Goal: Find specific page/section: Find specific page/section

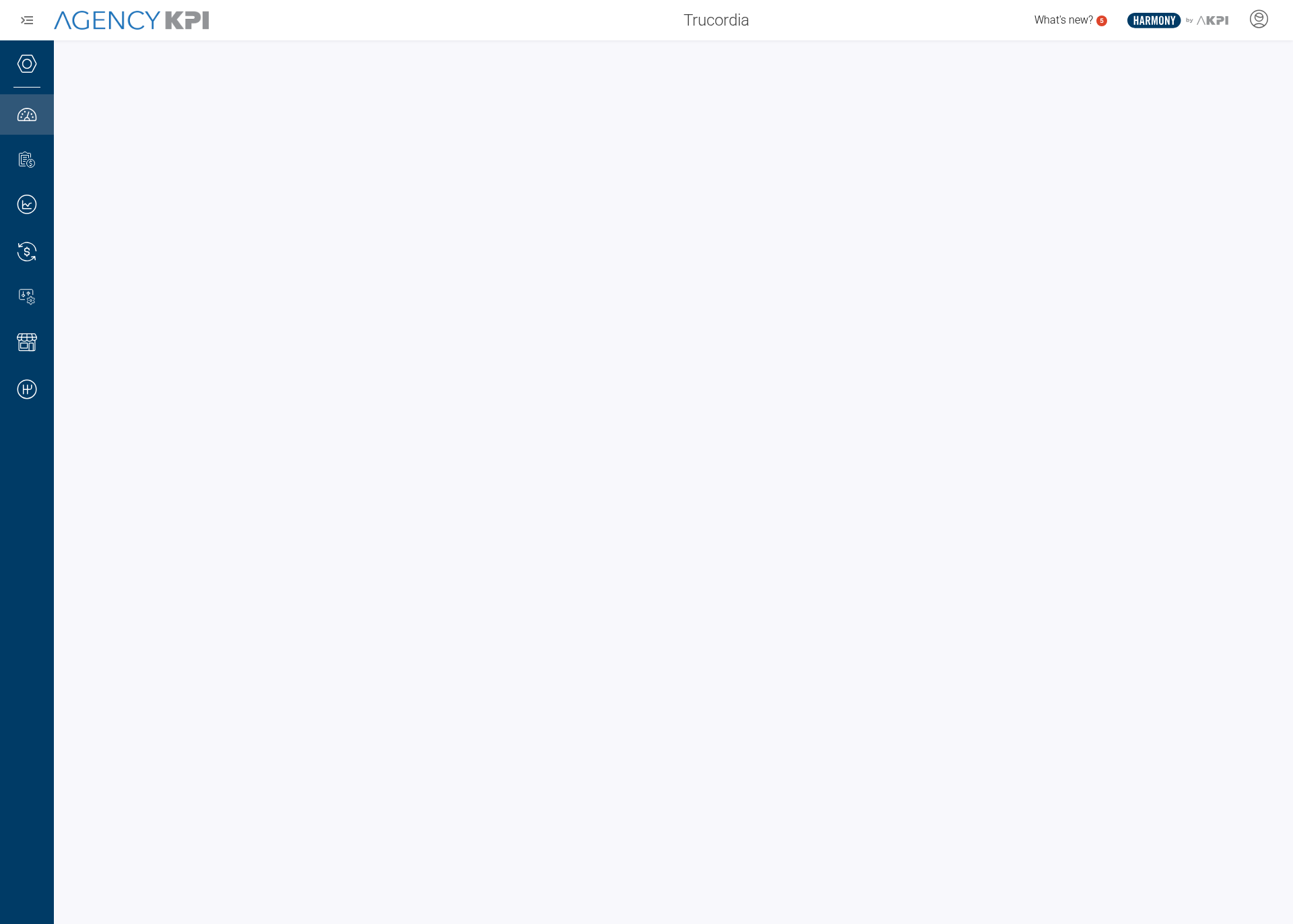
click at [284, 35] on div "Trucordia What's new? 5 .st0{fill:#003B66;} .st1{fill:#FFFFFF;} .st2{fill:#9496…" at bounding box center [646, 20] width 1293 height 41
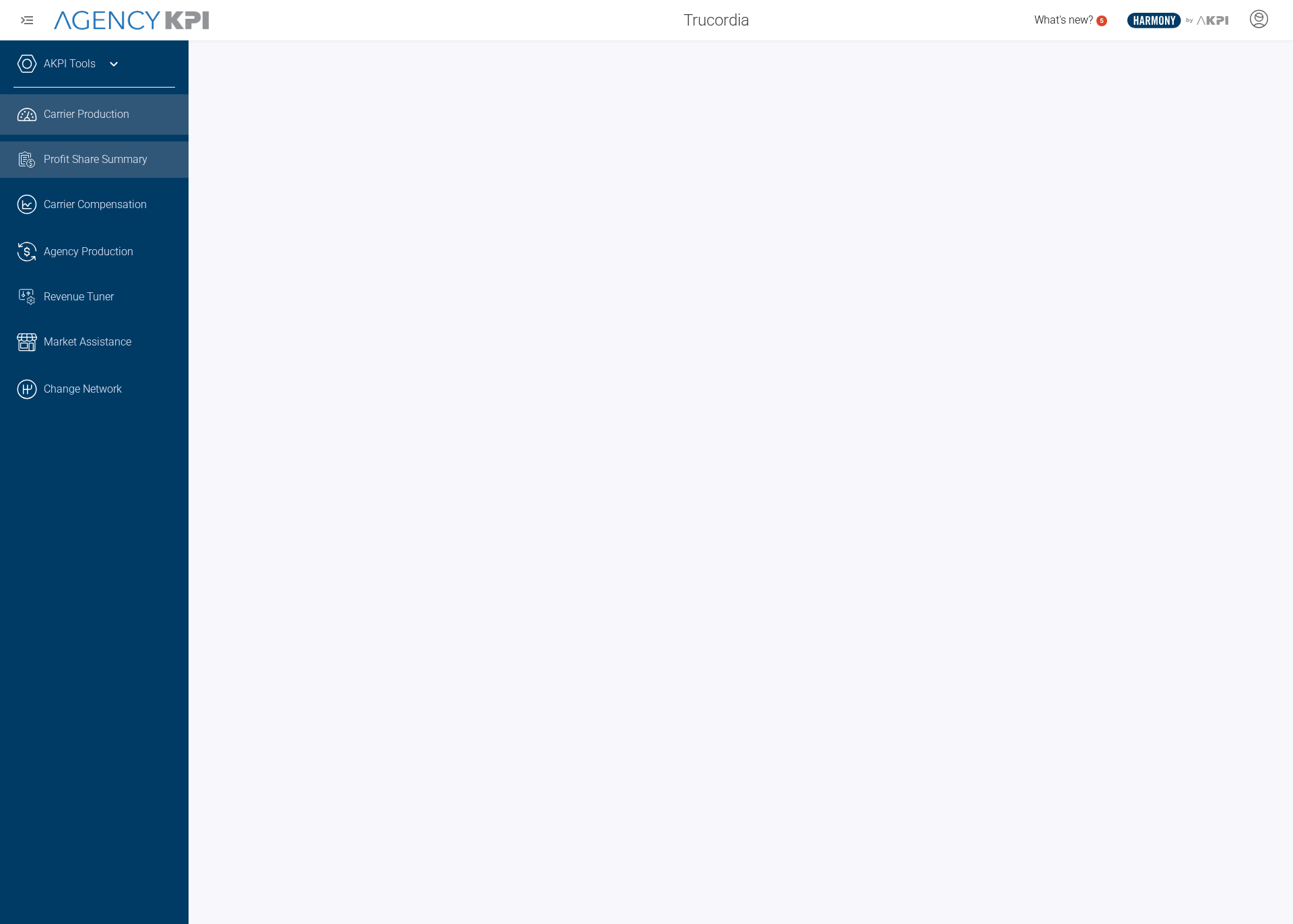
click at [83, 157] on span "Profit Share Summary" at bounding box center [96, 159] width 104 height 16
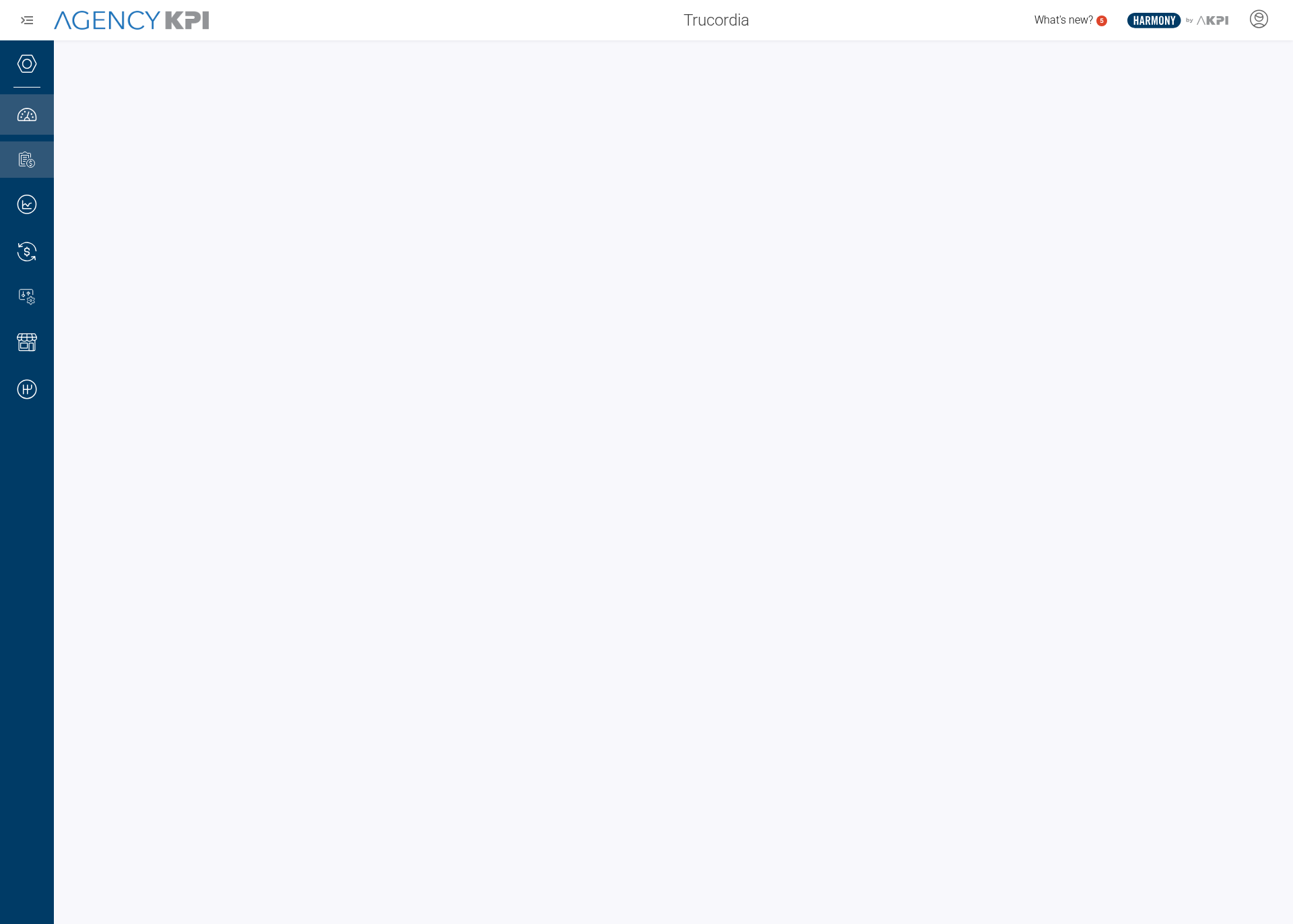
click at [946, 48] on div at bounding box center [673, 482] width 1239 height 884
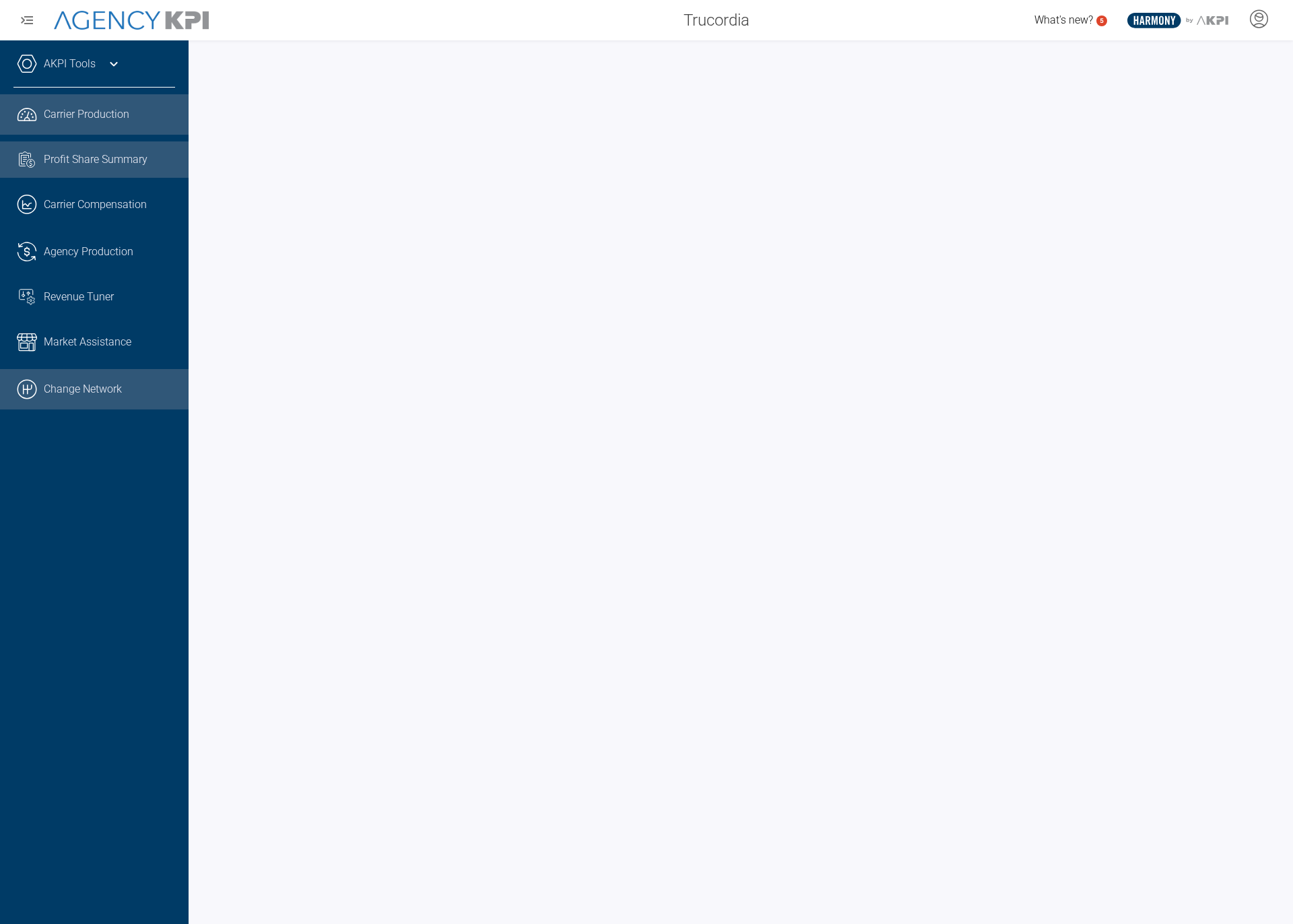
click at [40, 403] on link ".cls-1{fill:none;stroke:#000;stroke-linecap:round;stroke-linejoin:round;stroke-…" at bounding box center [94, 389] width 188 height 41
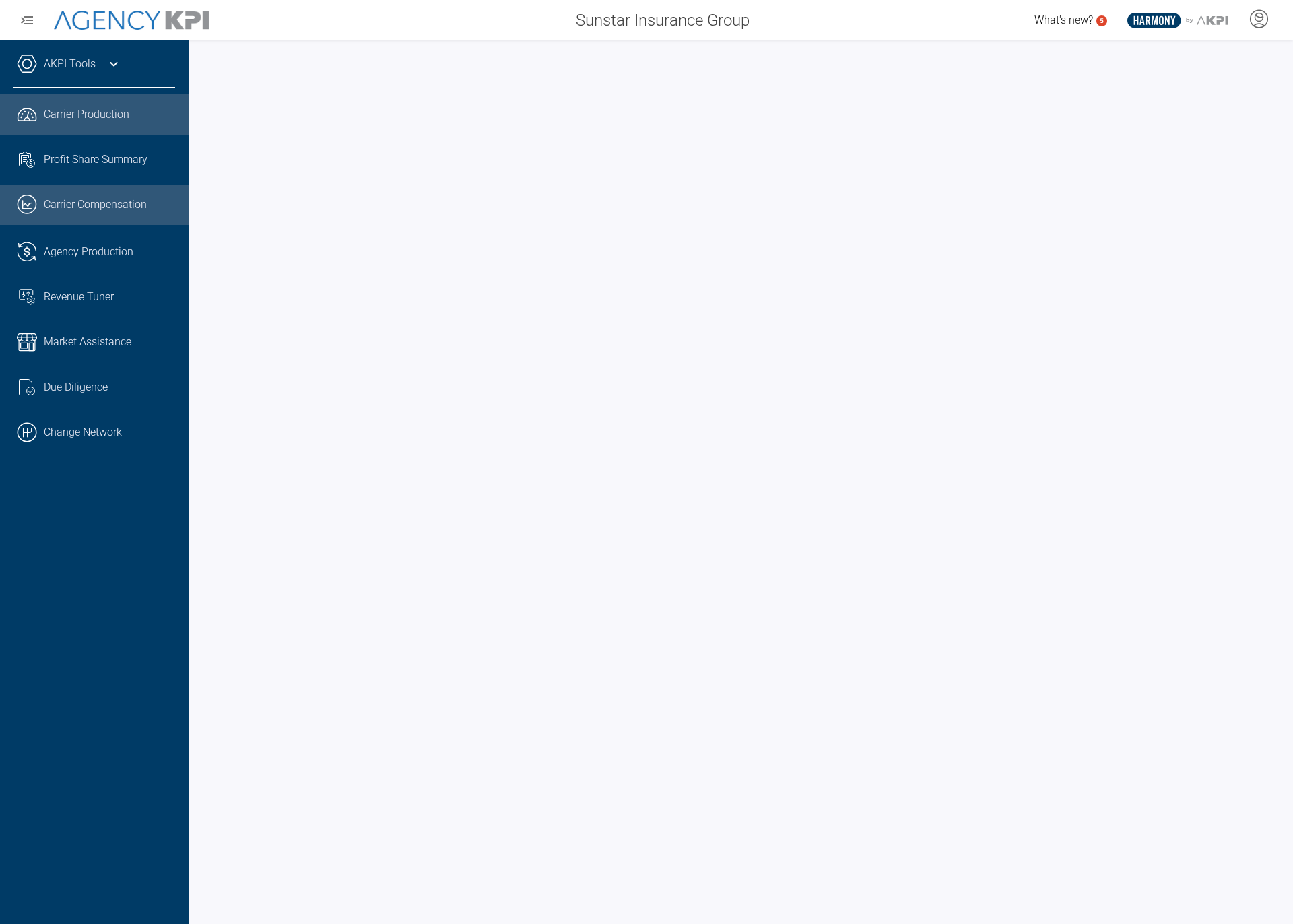
click at [62, 110] on span "Carrier Production" at bounding box center [86, 114] width 86 height 16
